Goal: Information Seeking & Learning: Learn about a topic

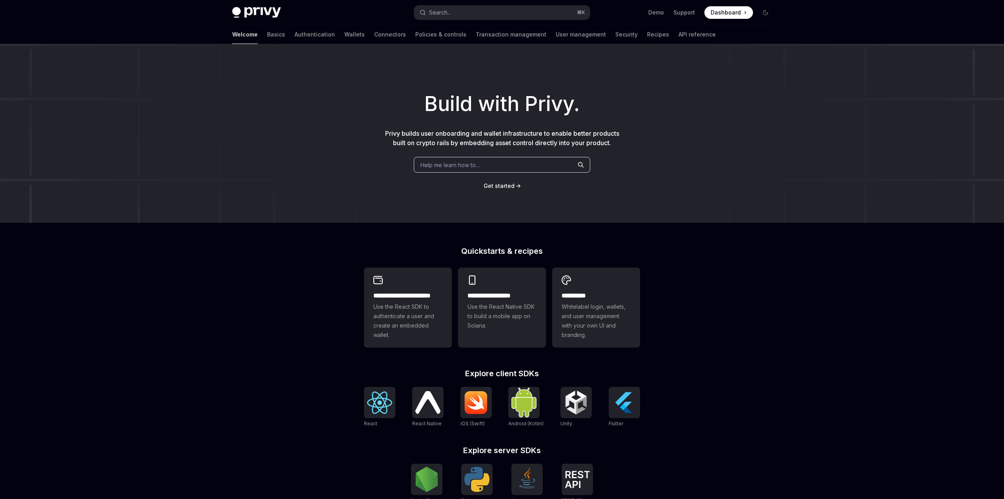
scroll to position [125, 0]
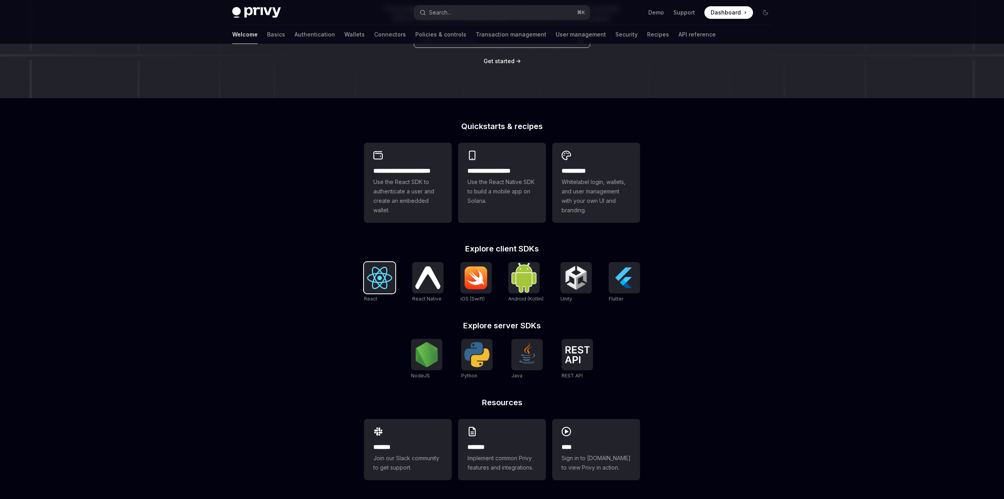
click at [385, 285] on img at bounding box center [379, 278] width 25 height 22
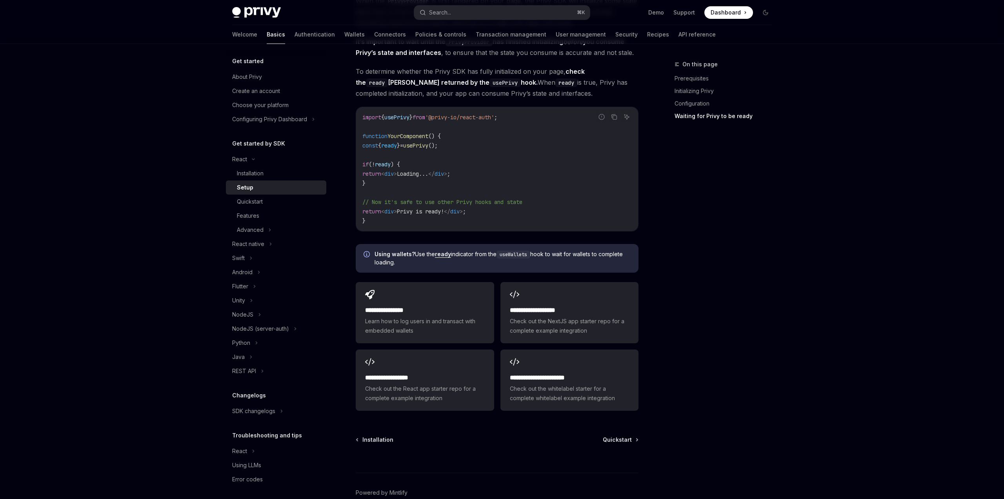
scroll to position [815, 0]
